Goal: Transaction & Acquisition: Purchase product/service

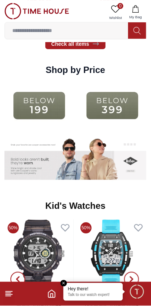
scroll to position [888, 0]
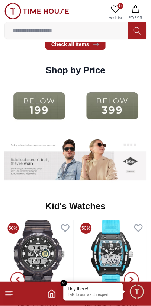
click at [109, 109] on img at bounding box center [113, 106] width 70 height 45
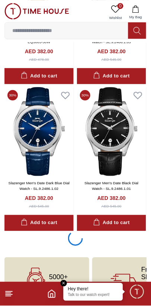
scroll to position [1344, 0]
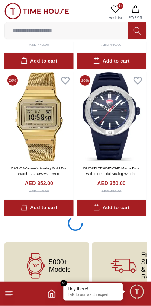
scroll to position [4291, 0]
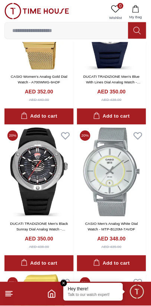
scroll to position [4367, 0]
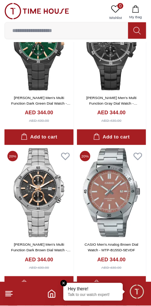
scroll to position [5229, 0]
click at [36, 32] on input at bounding box center [67, 30] width 124 height 15
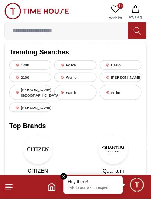
click at [69, 78] on div "Women" at bounding box center [75, 77] width 42 height 9
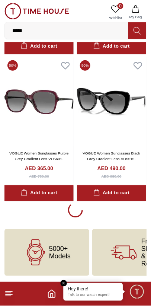
scroll to position [1344, 0]
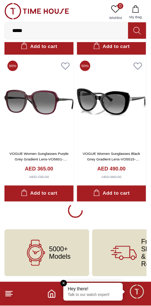
scroll to position [1346, 0]
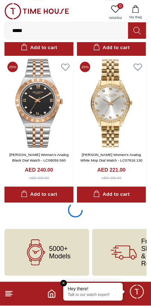
scroll to position [4293, 0]
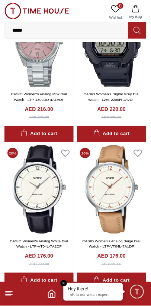
scroll to position [7146, 0]
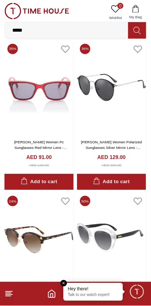
scroll to position [8725, 0]
